Goal: Information Seeking & Learning: Understand process/instructions

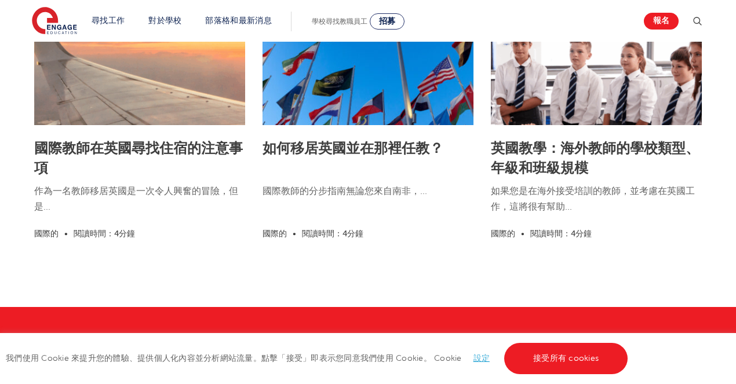
scroll to position [1529, 0]
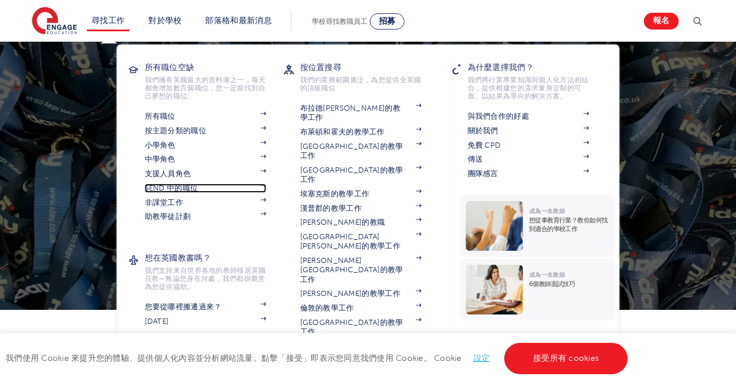
click at [182, 186] on font "SEND 中的職位" at bounding box center [171, 188] width 53 height 8
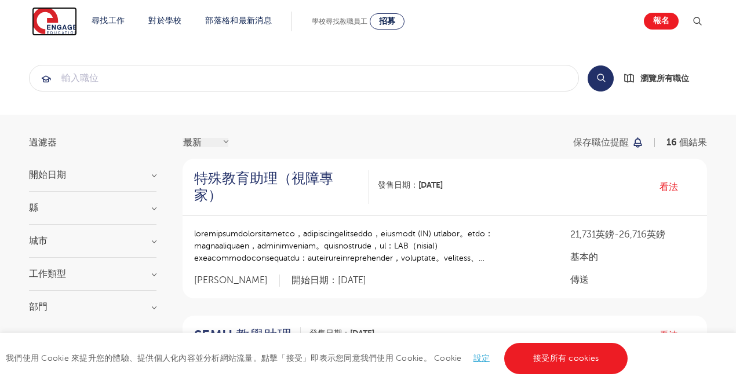
click at [56, 19] on img at bounding box center [54, 21] width 45 height 29
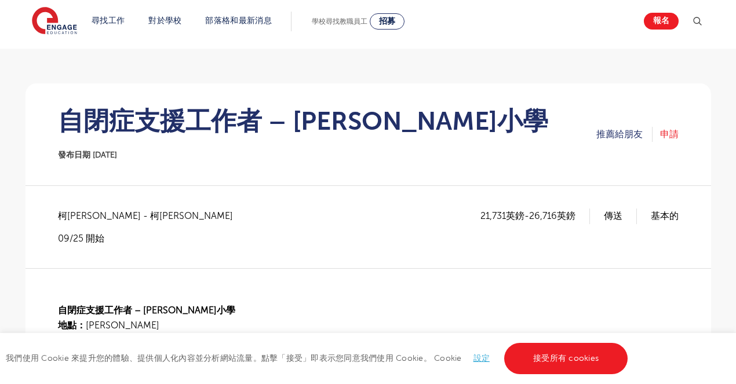
scroll to position [58, 0]
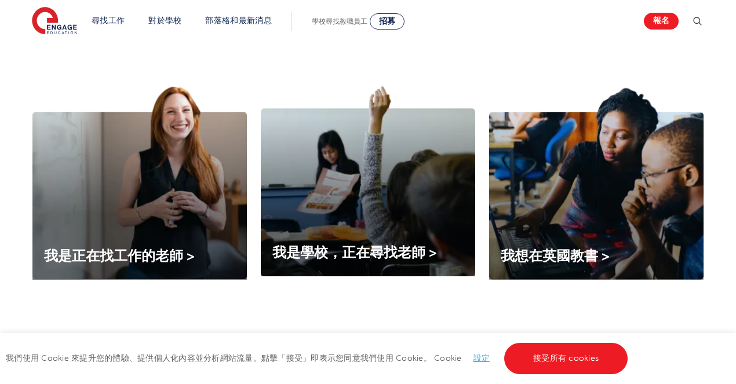
scroll to position [379, 0]
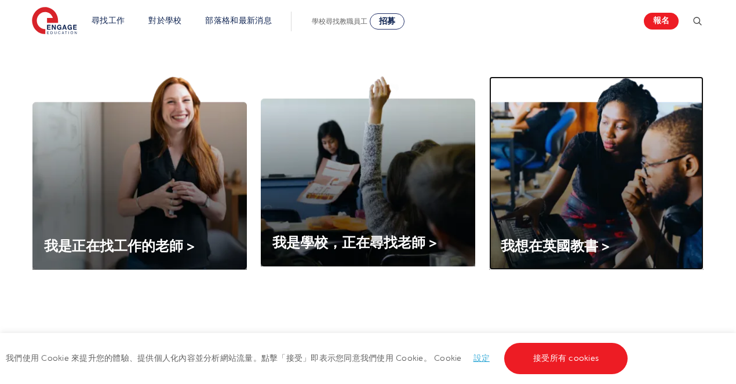
click at [563, 206] on img at bounding box center [596, 172] width 214 height 193
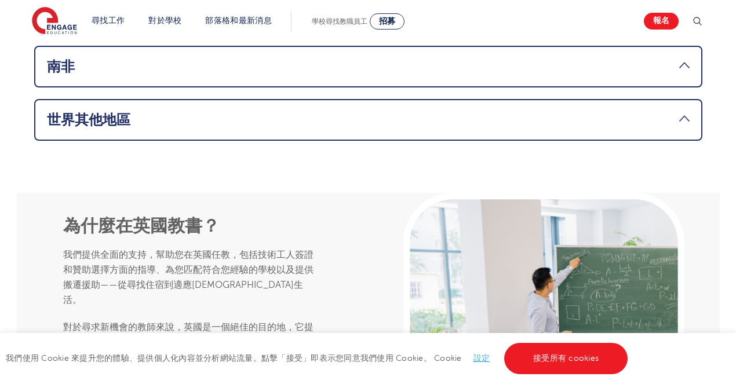
scroll to position [870, 0]
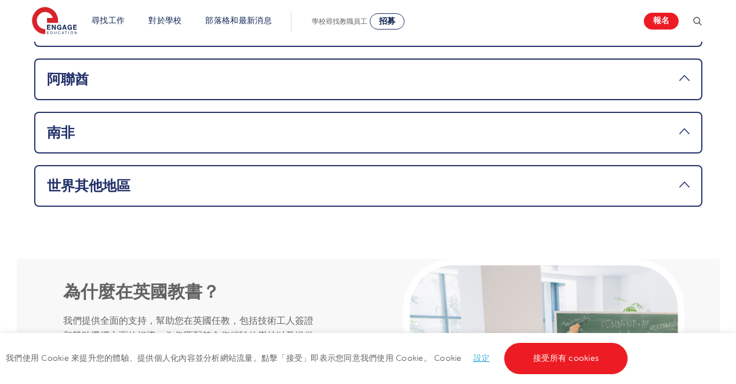
click at [672, 178] on link "世界其他地區" at bounding box center [368, 186] width 642 height 16
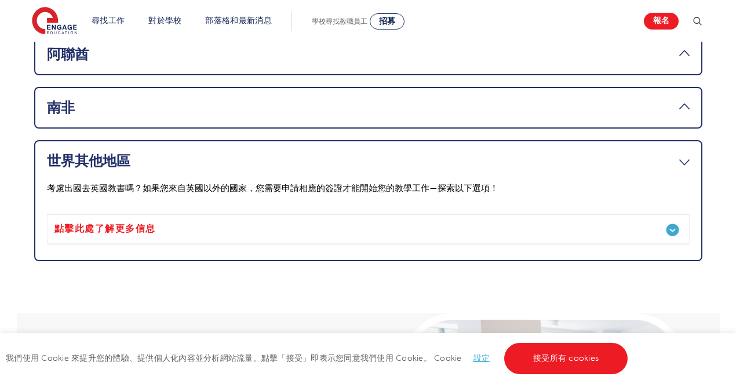
scroll to position [789, 0]
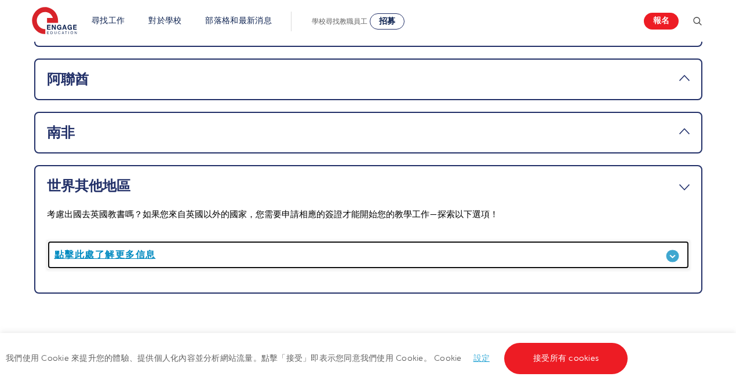
click at [105, 254] on font "點擊此處了解更多信息" at bounding box center [104, 255] width 101 height 10
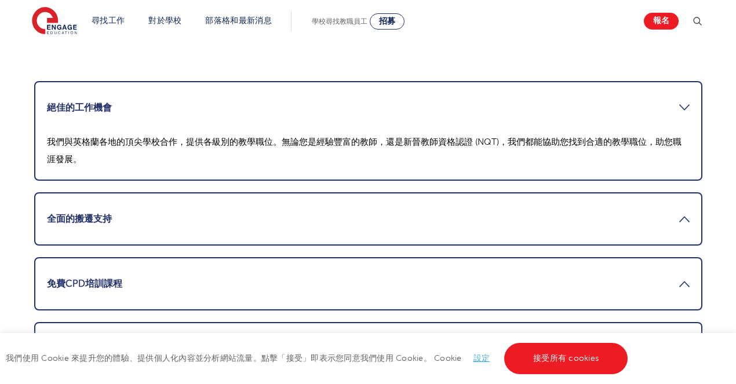
scroll to position [1295, 0]
click at [684, 216] on link "全面的搬遷支持" at bounding box center [368, 218] width 642 height 28
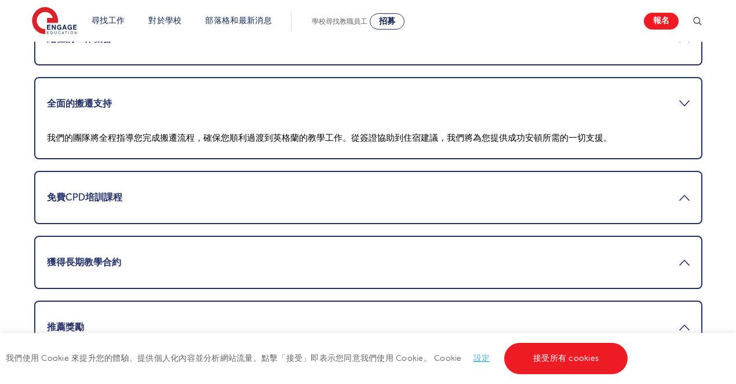
scroll to position [1367, 0]
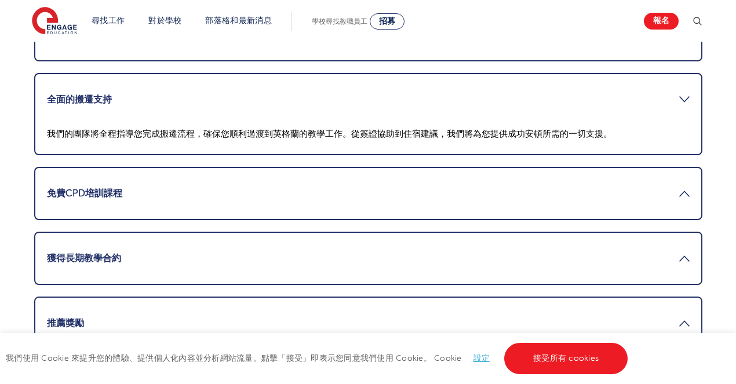
click at [686, 188] on link "免費CPD培訓課程" at bounding box center [368, 194] width 642 height 28
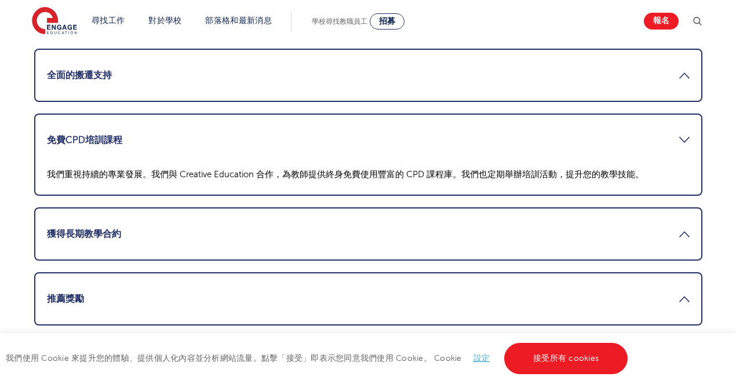
scroll to position [1402, 0]
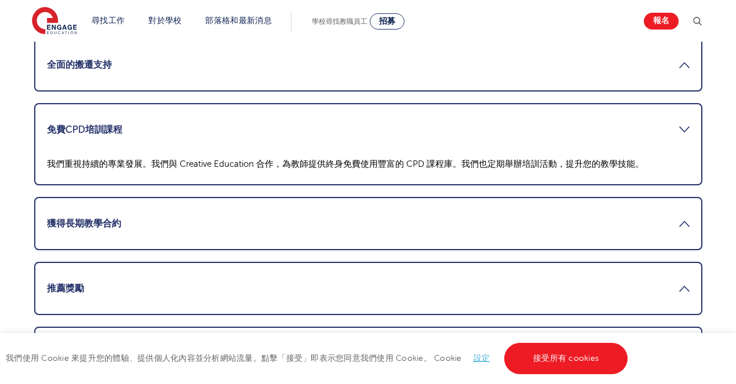
click at [691, 238] on li "獲得長期教學合約 我們提供長期合同，期限從六週到一年不等。長期合約提供穩定的職業發展、人脈拓展機會以及寶貴的課堂經驗。" at bounding box center [368, 223] width 668 height 53
click at [687, 233] on link "獲得長期教學合約" at bounding box center [368, 224] width 642 height 28
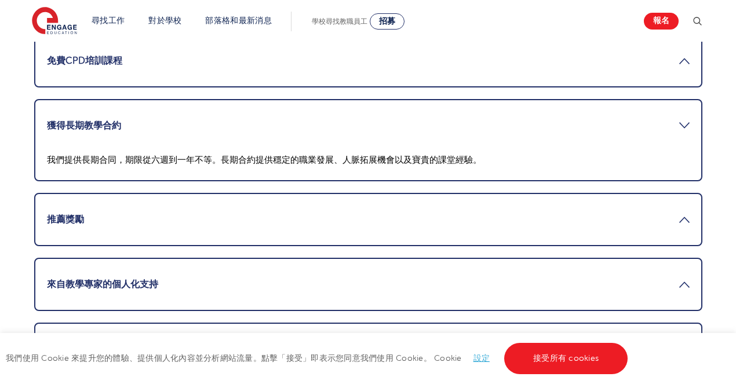
scroll to position [1553, 0]
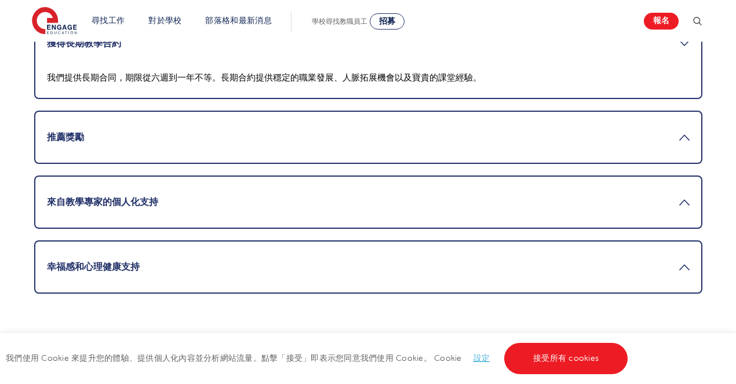
click at [677, 138] on link "推薦獎勵" at bounding box center [368, 137] width 642 height 28
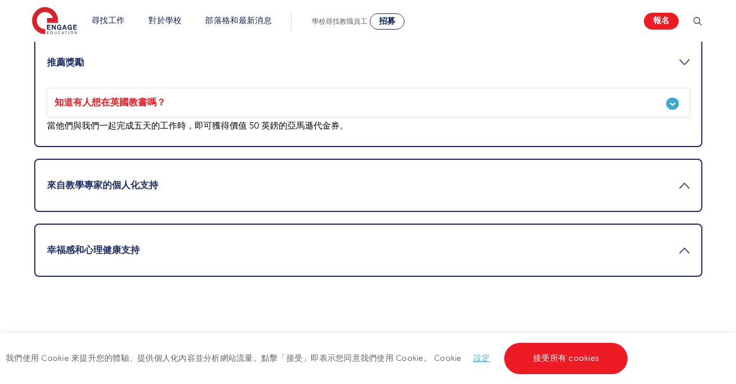
scroll to position [1606, 0]
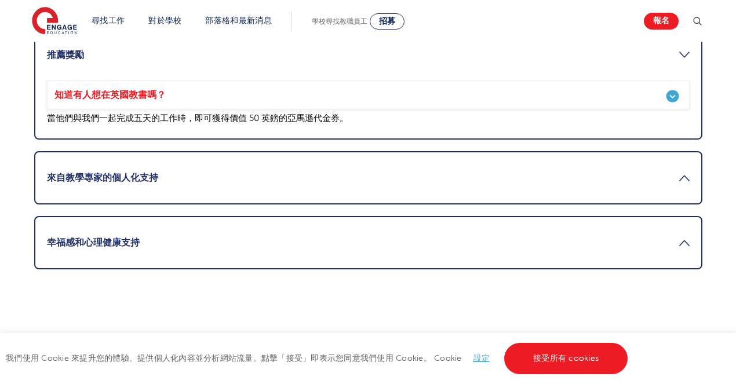
click at [671, 180] on link "來自教學專家的個人化支持" at bounding box center [368, 178] width 642 height 28
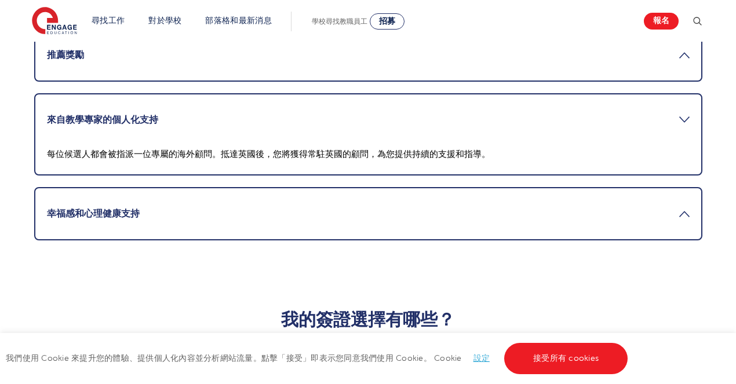
click at [675, 225] on link "幸福感和心理健康支持" at bounding box center [368, 214] width 642 height 28
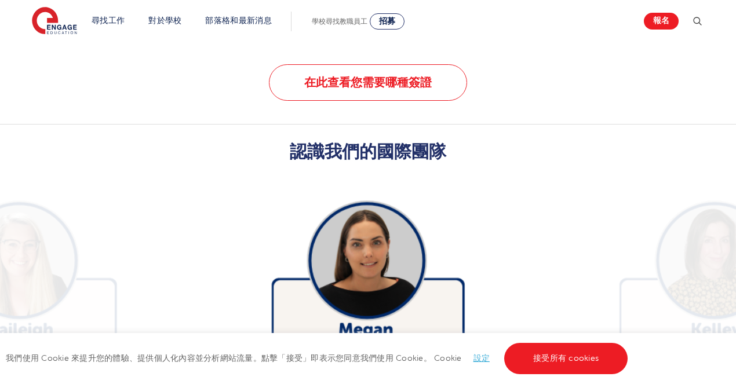
scroll to position [1897, 0]
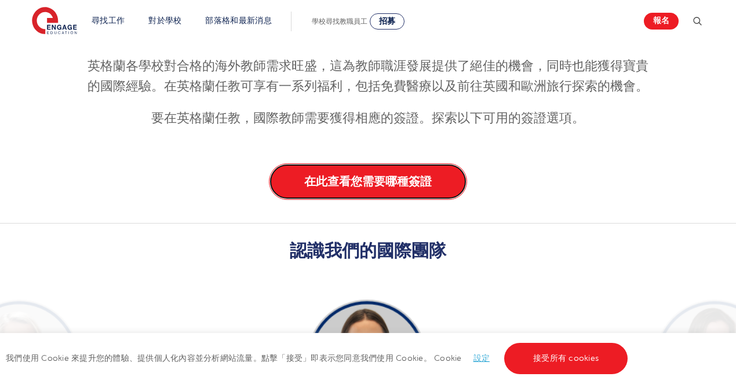
click at [295, 187] on link "在此查看您需要哪種簽證" at bounding box center [368, 181] width 198 height 36
